Goal: Task Accomplishment & Management: Manage account settings

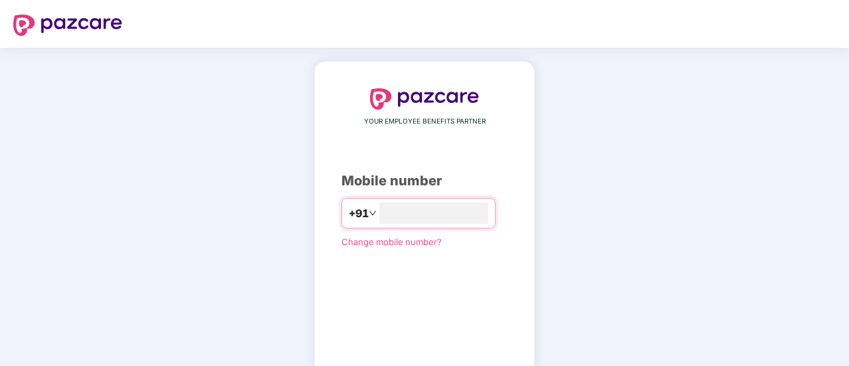
scroll to position [72, 0]
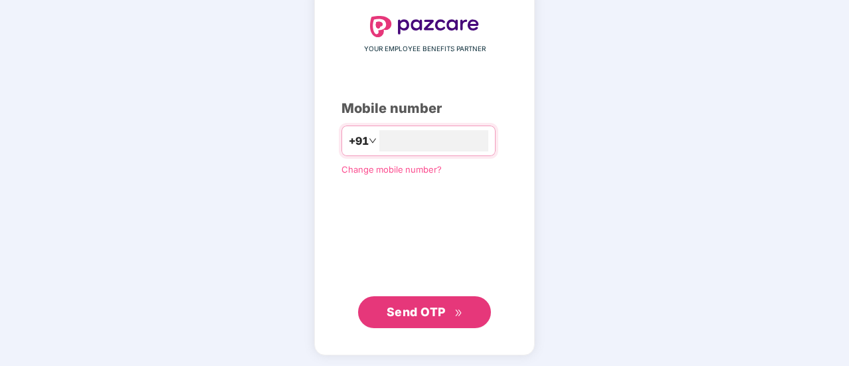
type input "**********"
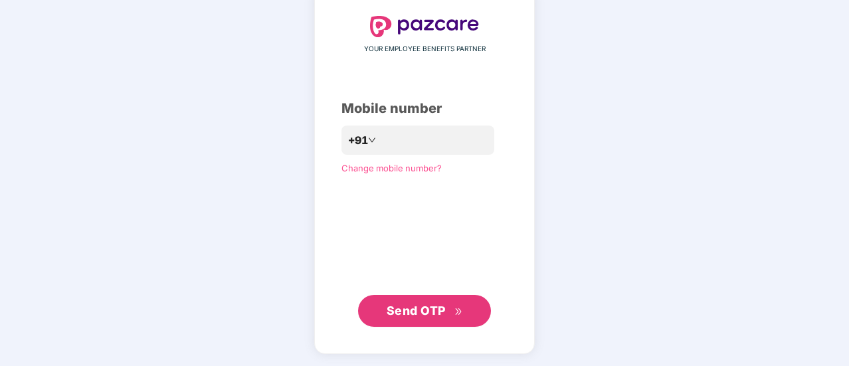
click at [437, 300] on button "Send OTP" at bounding box center [424, 311] width 133 height 32
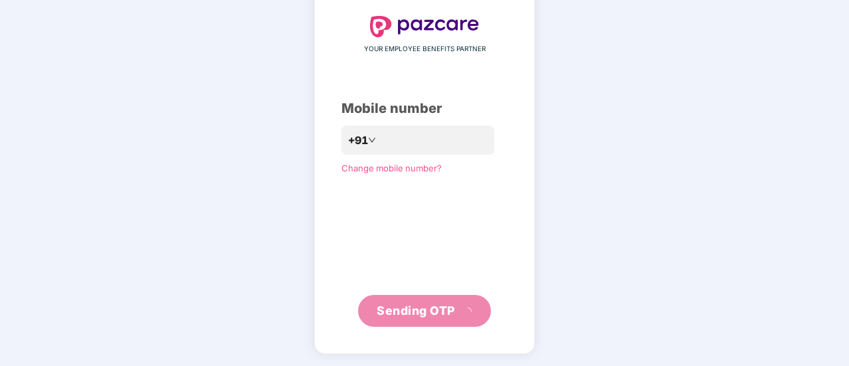
scroll to position [66, 0]
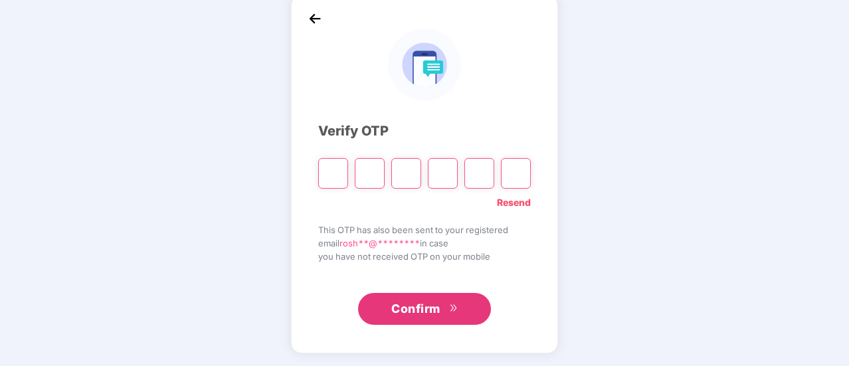
type input "*"
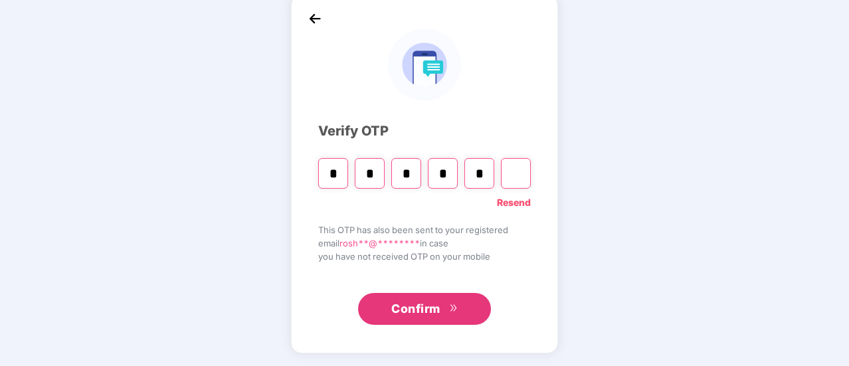
type input "*"
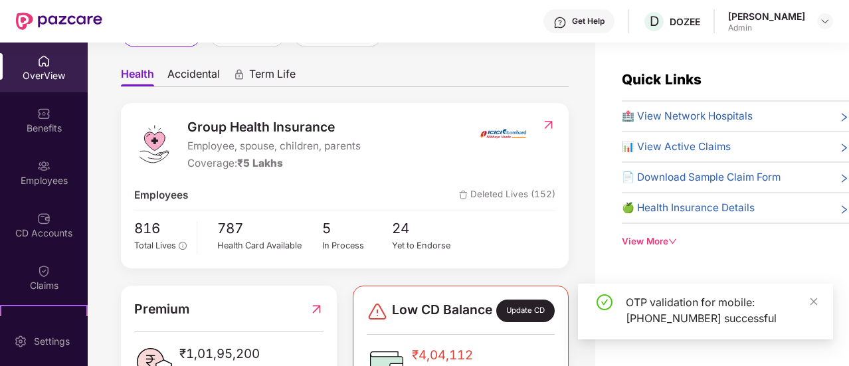
scroll to position [110, 0]
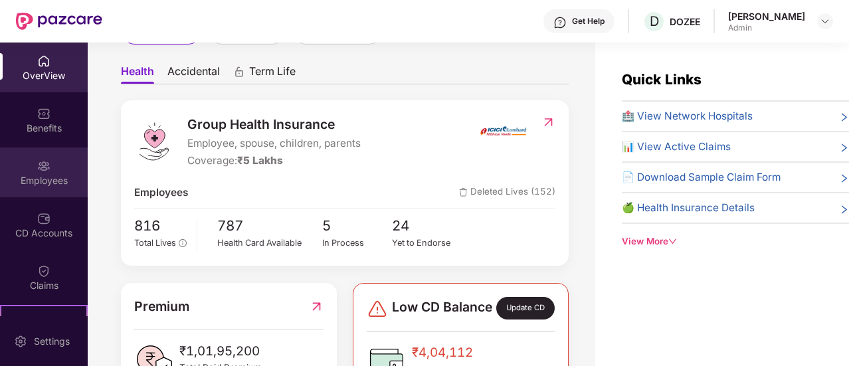
click at [37, 188] on div "Employees" at bounding box center [44, 172] width 88 height 50
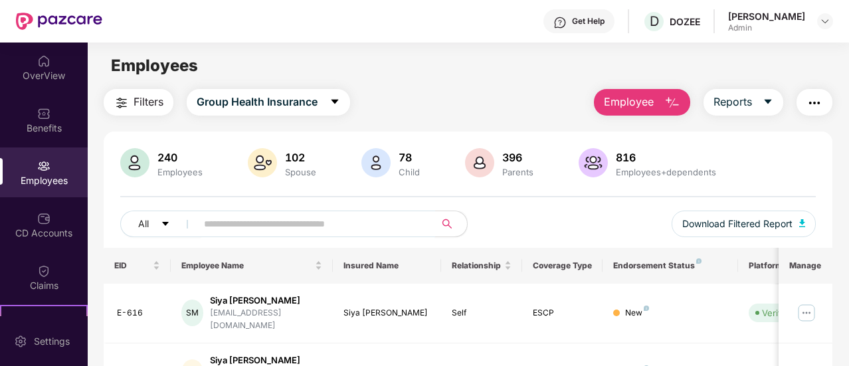
click at [266, 217] on input "text" at bounding box center [310, 224] width 213 height 20
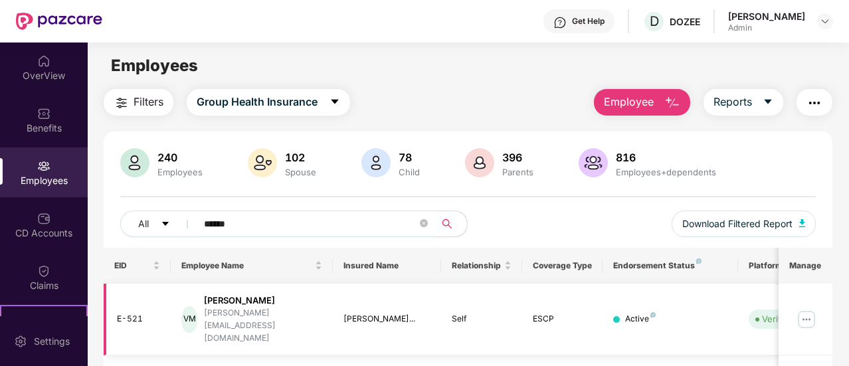
scroll to position [21, 0]
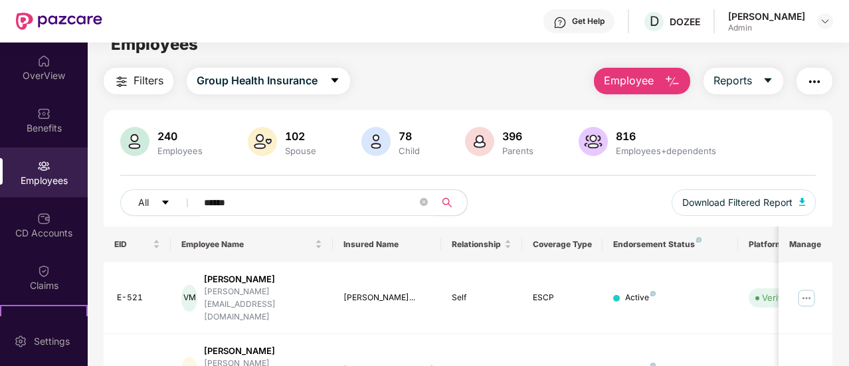
type input "******"
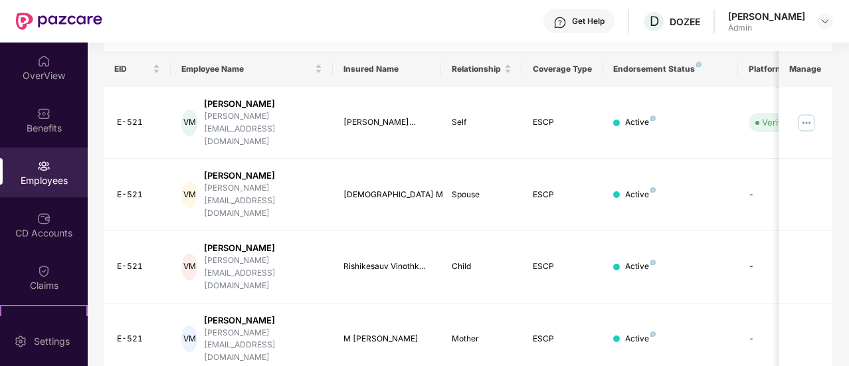
scroll to position [196, 0]
click at [815, 113] on img at bounding box center [806, 123] width 21 height 21
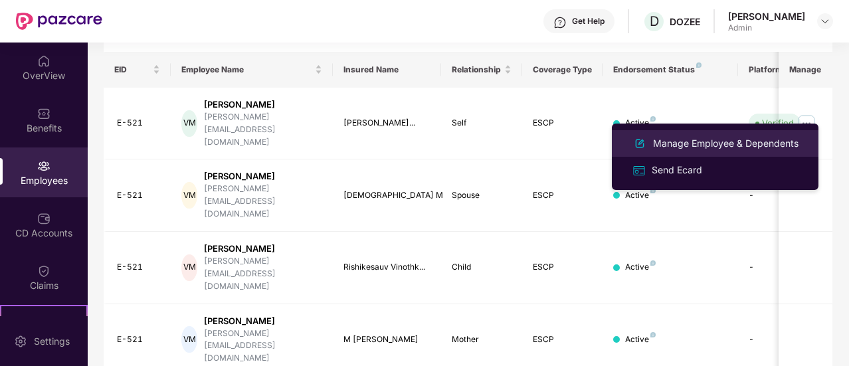
click at [729, 140] on div "Manage Employee & Dependents" at bounding box center [725, 143] width 151 height 15
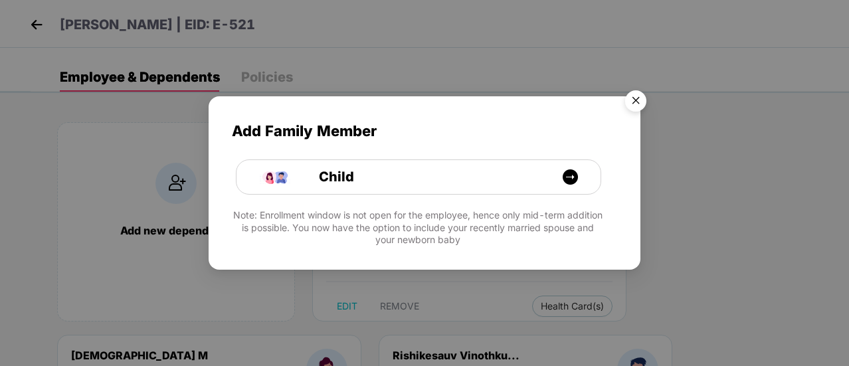
click at [646, 98] on img "Close" at bounding box center [635, 102] width 37 height 37
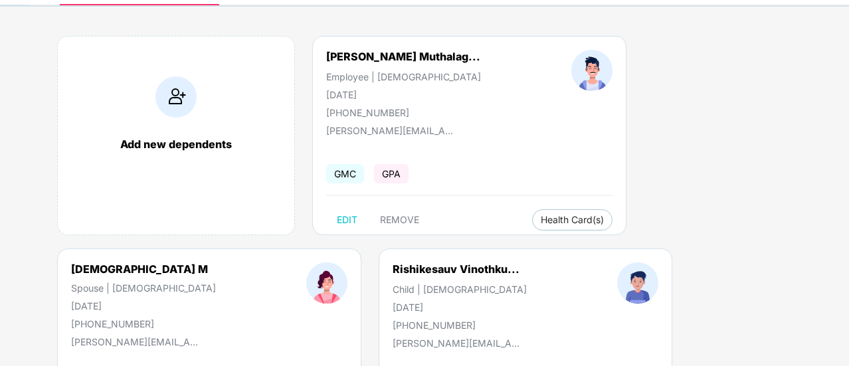
scroll to position [85, 0]
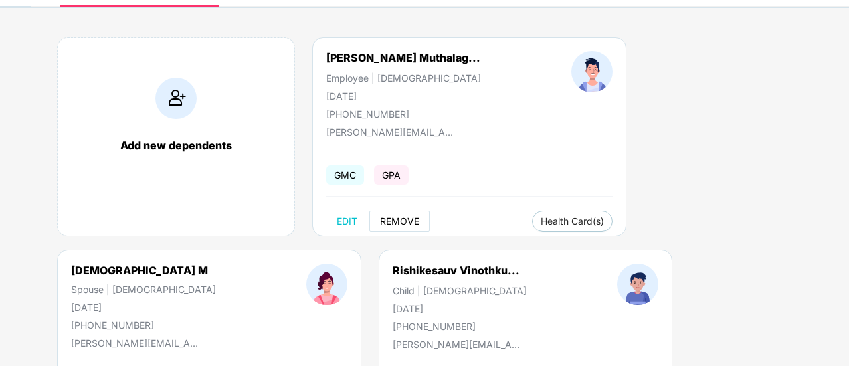
click at [418, 228] on button "REMOVE" at bounding box center [399, 221] width 60 height 21
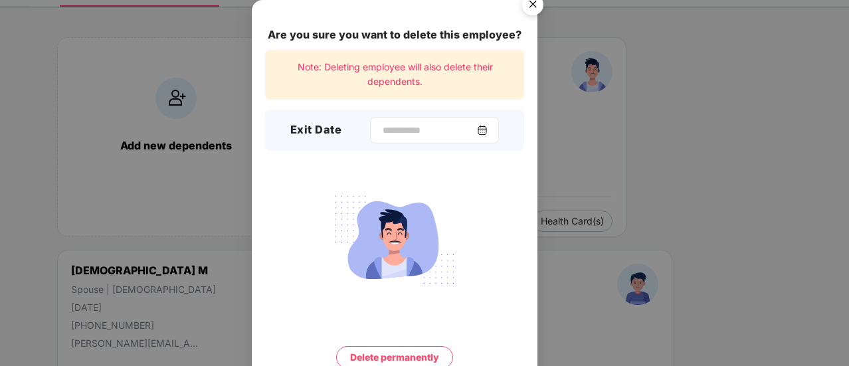
click at [487, 130] on img at bounding box center [482, 130] width 11 height 11
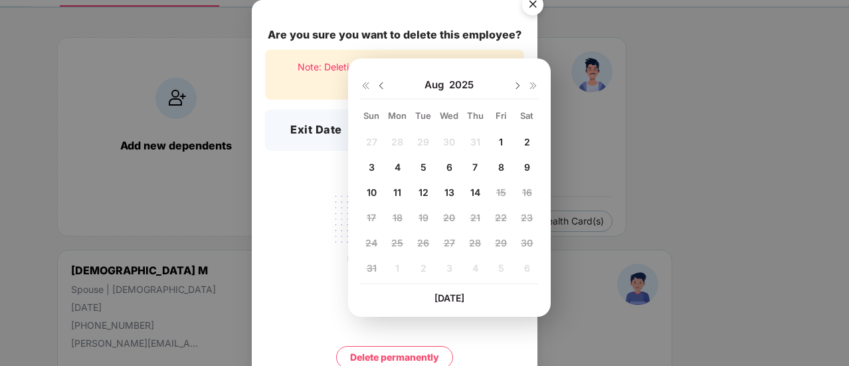
click at [480, 189] on div "14" at bounding box center [475, 192] width 20 height 20
type input "**********"
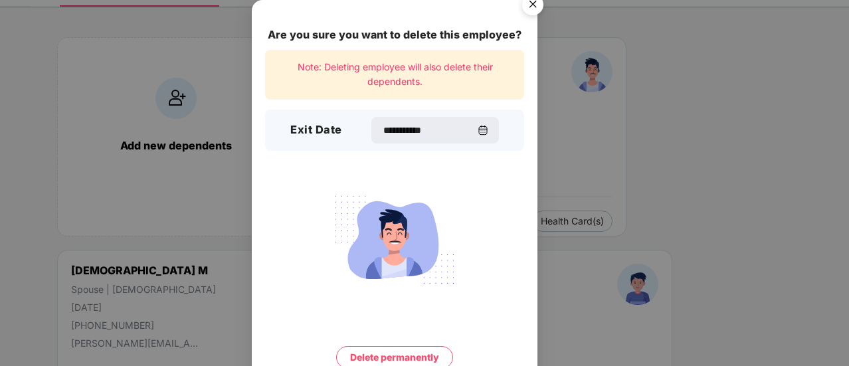
scroll to position [57, 0]
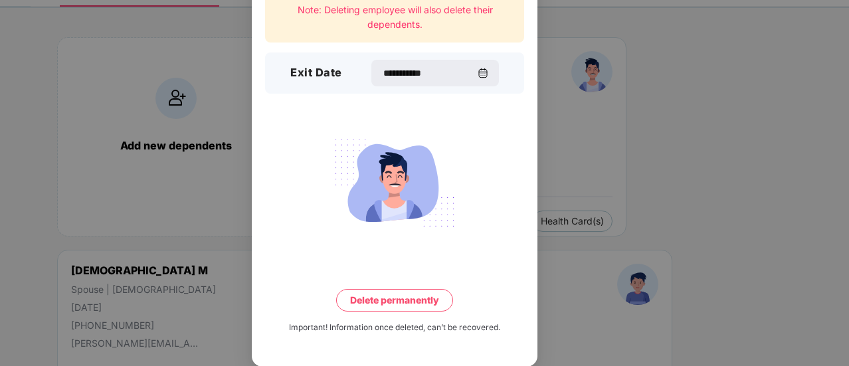
click at [388, 302] on button "Delete permanently" at bounding box center [394, 300] width 117 height 23
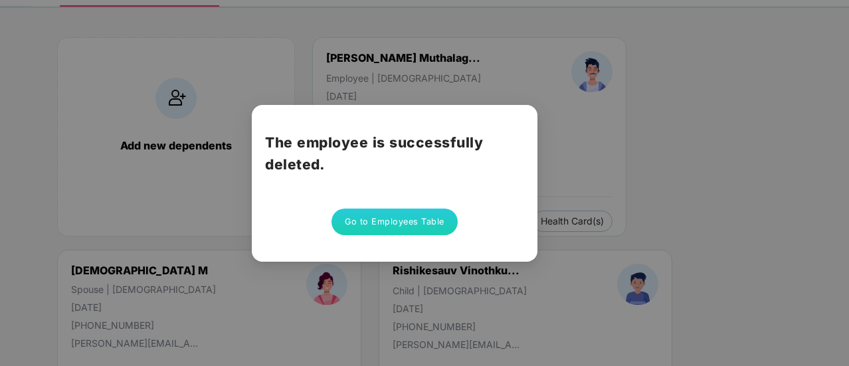
scroll to position [0, 0]
click at [404, 222] on button "Go to Employees Table" at bounding box center [394, 222] width 126 height 27
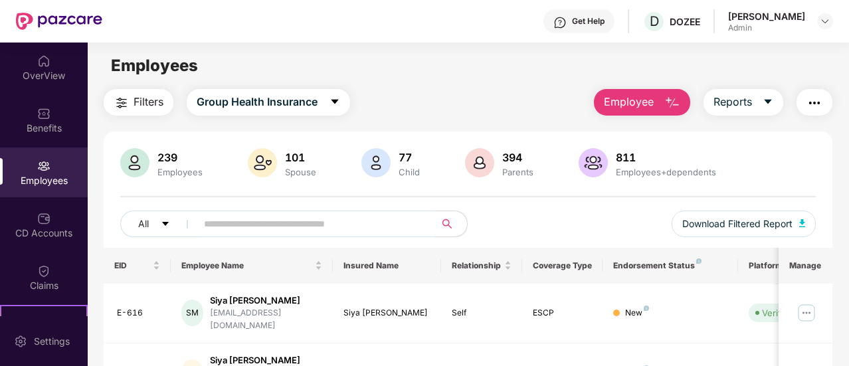
click at [314, 220] on input "text" at bounding box center [310, 224] width 213 height 20
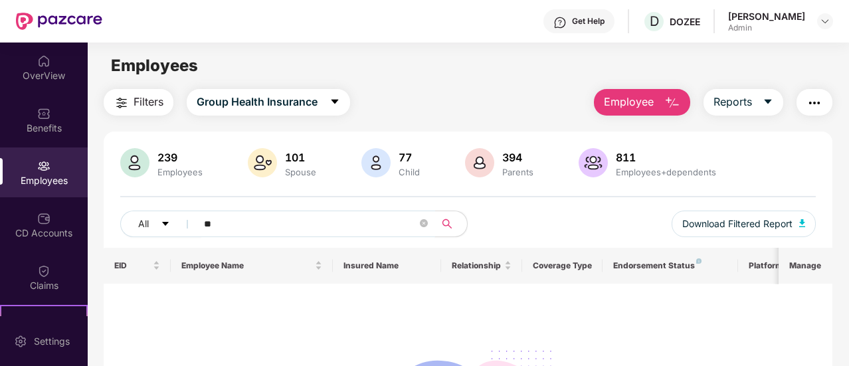
type input "*"
